Goal: Navigation & Orientation: Find specific page/section

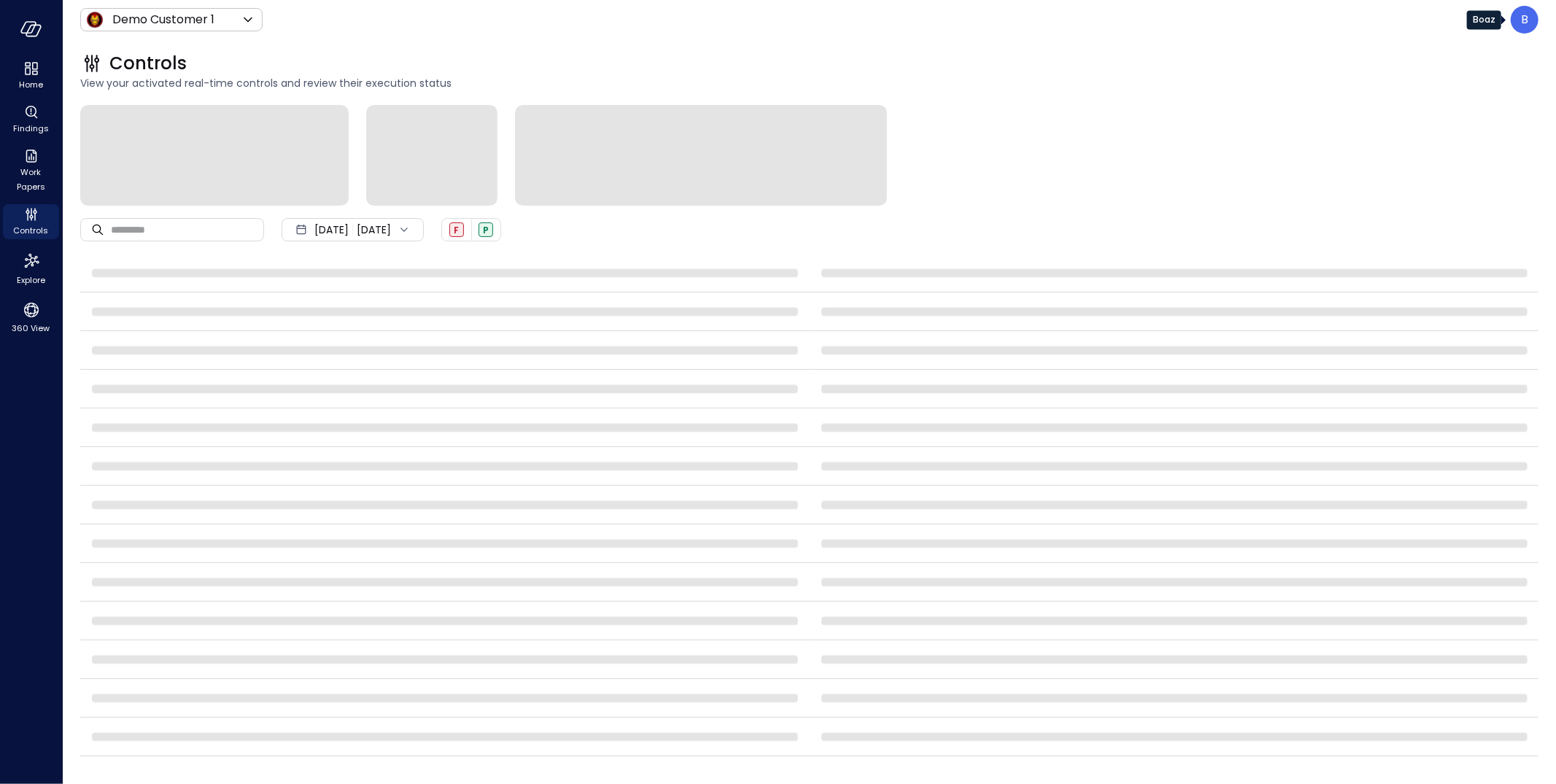
click at [1522, 16] on p "B" at bounding box center [1524, 19] width 8 height 18
click at [1446, 139] on li "Builder" at bounding box center [1463, 139] width 143 height 26
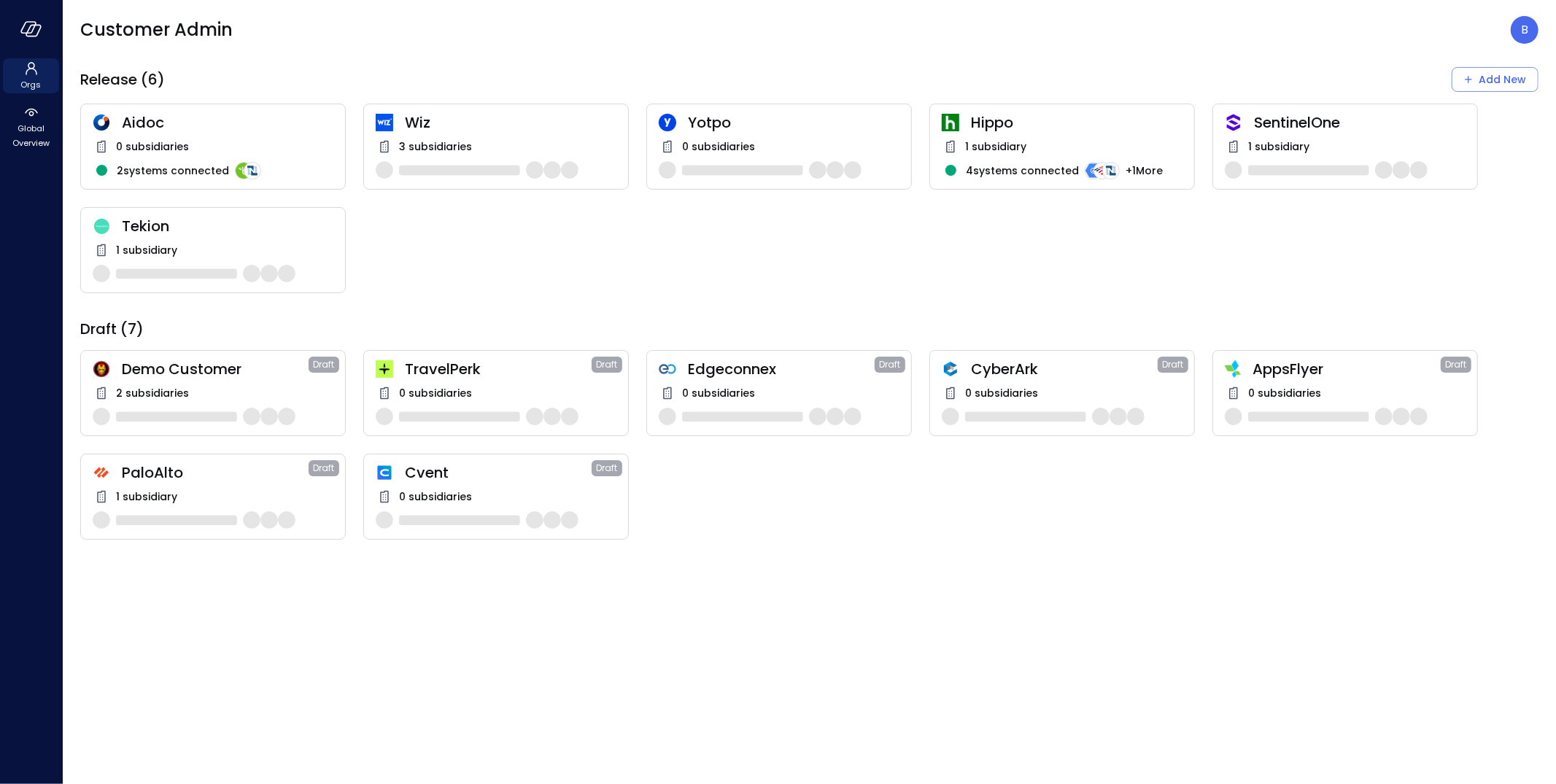
click at [476, 472] on span "Cvent" at bounding box center [498, 472] width 187 height 19
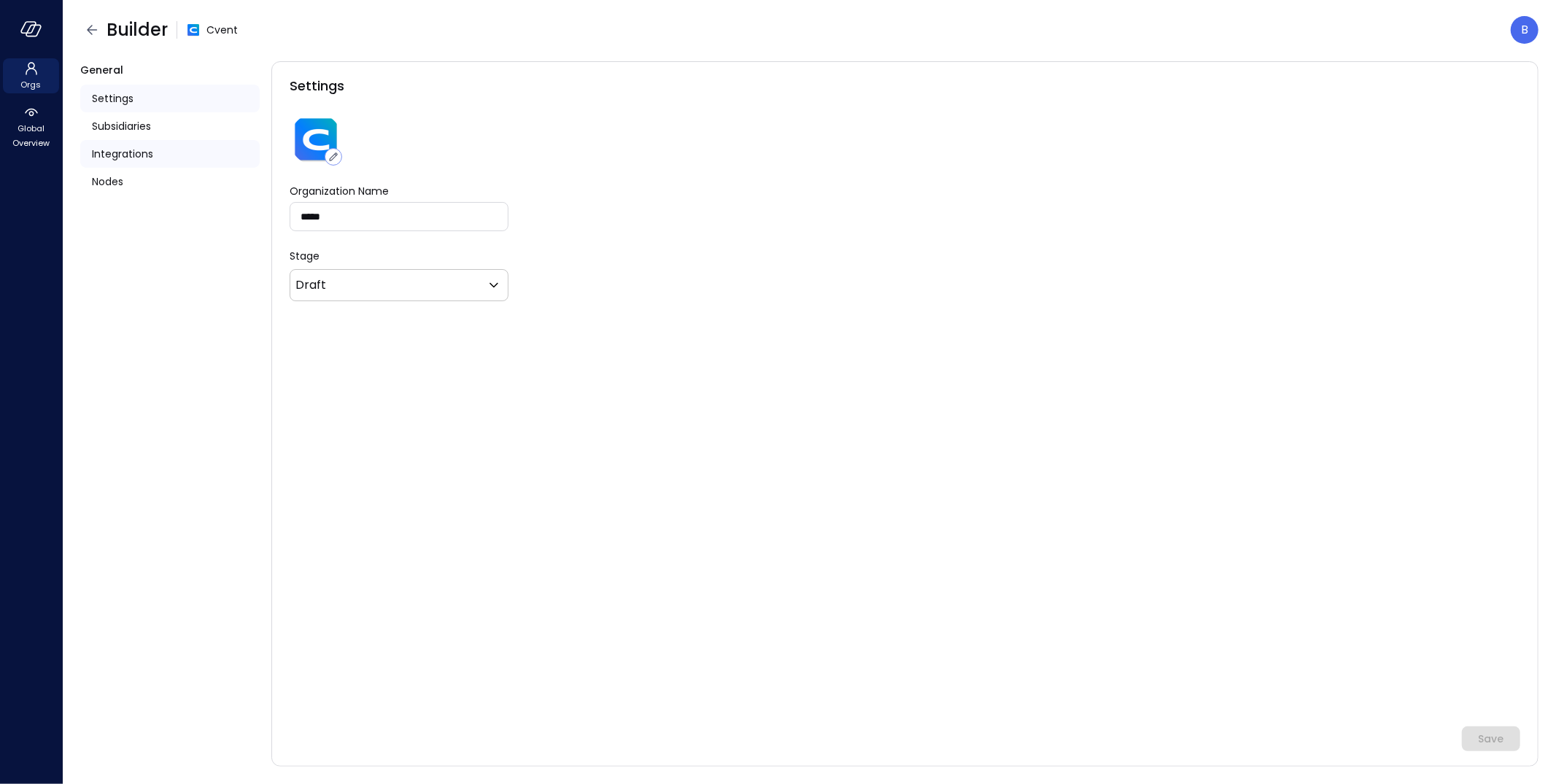
click at [152, 164] on div "Integrations" at bounding box center [170, 153] width 179 height 28
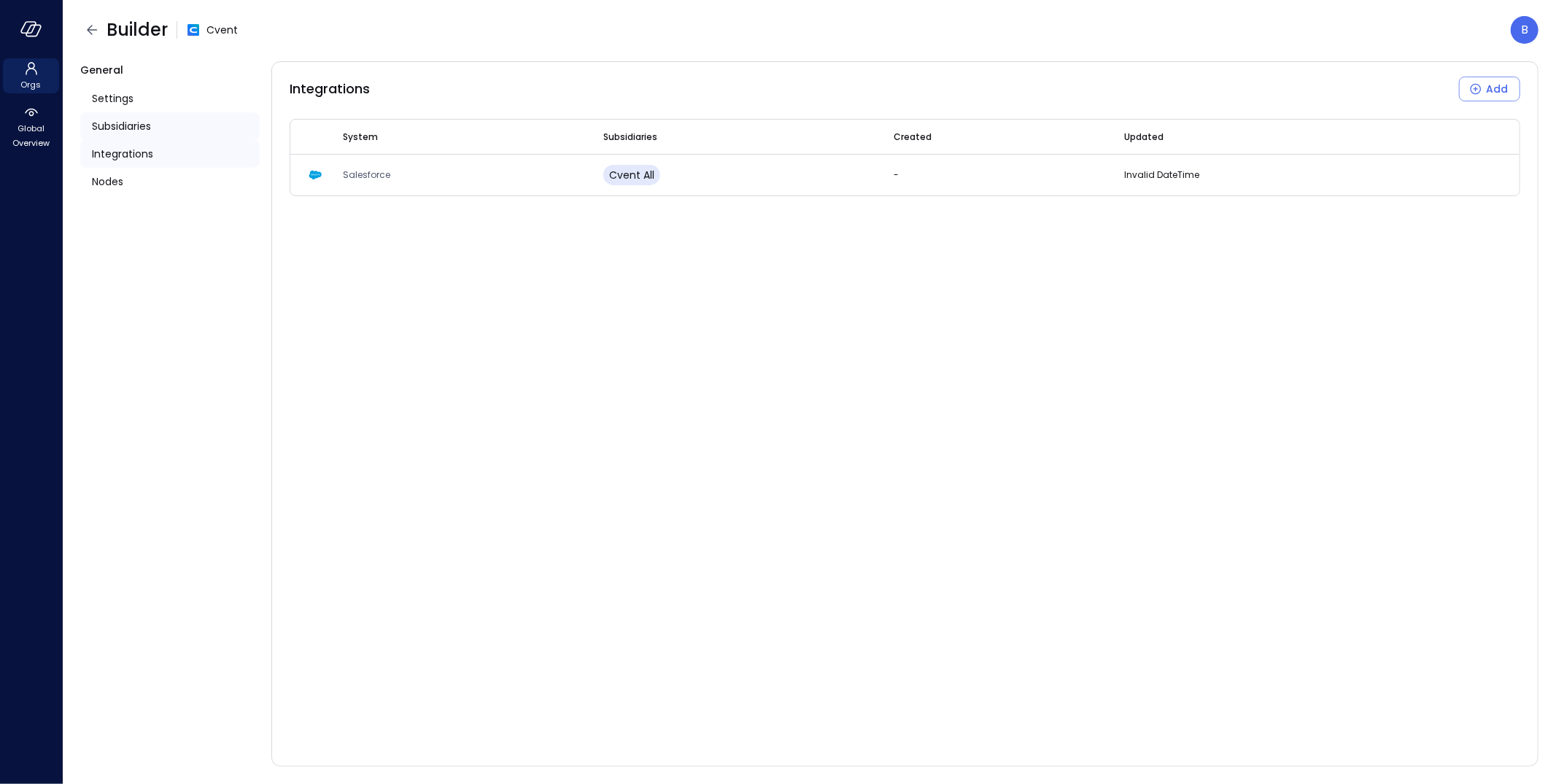
click at [164, 124] on div "Subsidiaries" at bounding box center [170, 126] width 179 height 28
click at [162, 103] on div "Settings" at bounding box center [170, 98] width 179 height 28
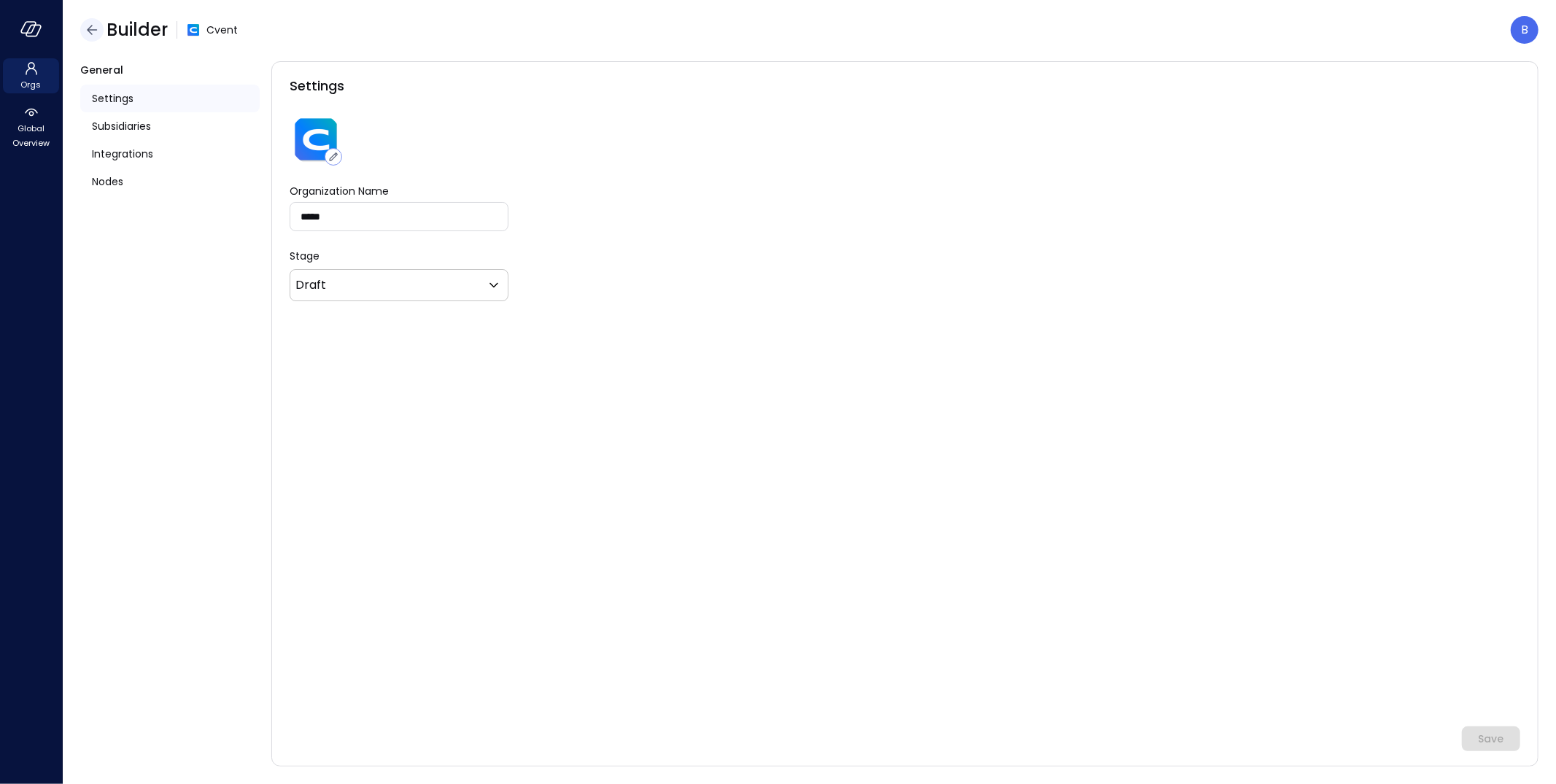
click at [100, 27] on icon "button" at bounding box center [91, 29] width 18 height 18
